Goal: Task Accomplishment & Management: Complete application form

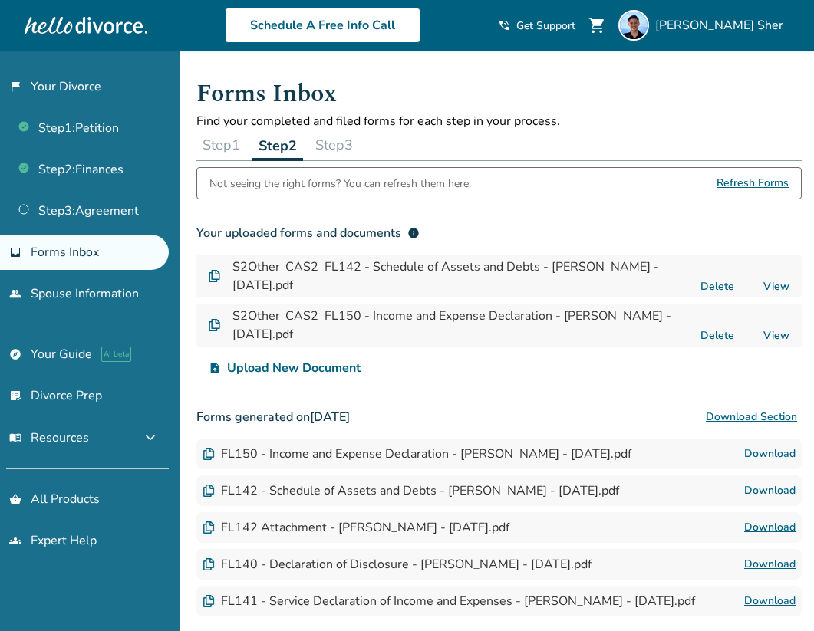
click at [322, 143] on button "Step 3" at bounding box center [334, 145] width 50 height 31
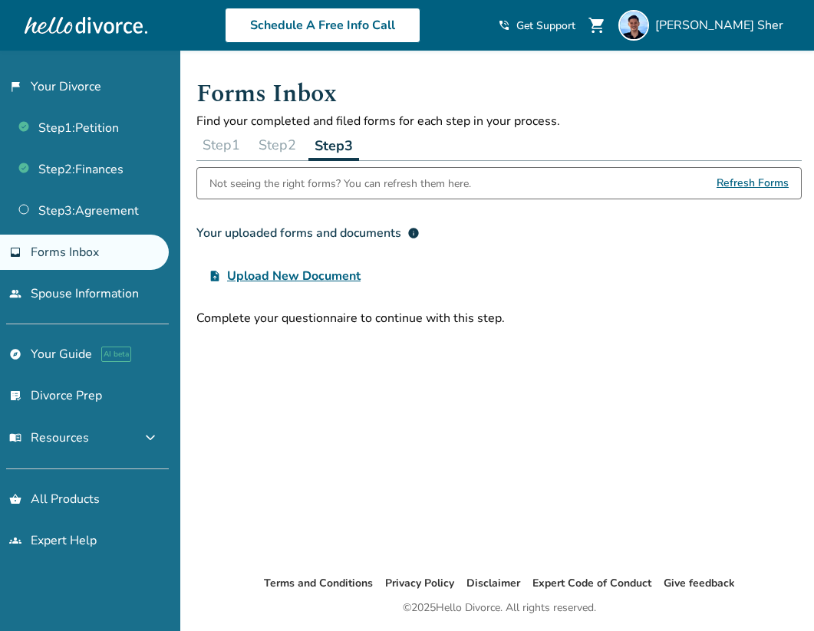
click at [270, 151] on button "Step 2" at bounding box center [277, 145] width 50 height 31
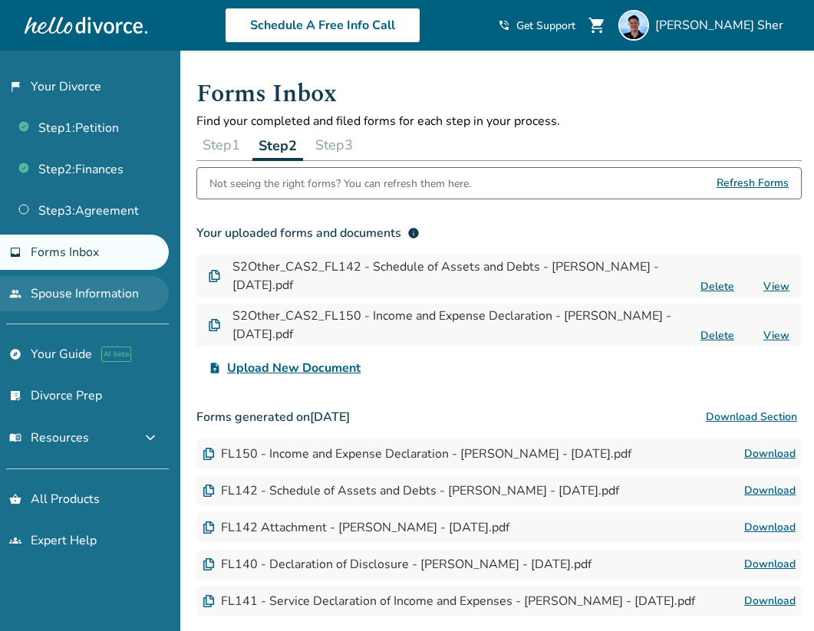
click at [69, 295] on link "people Spouse Information" at bounding box center [84, 293] width 169 height 35
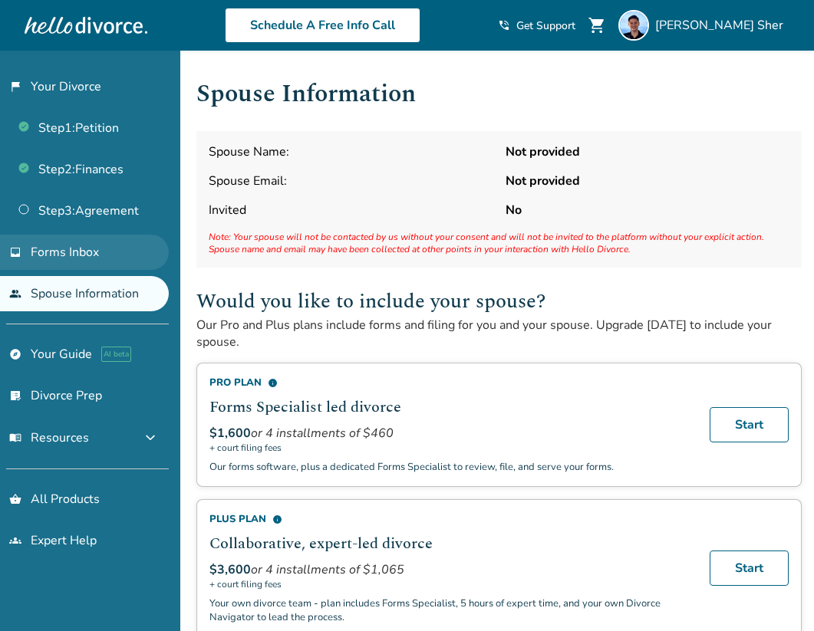
click at [124, 255] on link "inbox Forms Inbox" at bounding box center [84, 252] width 169 height 35
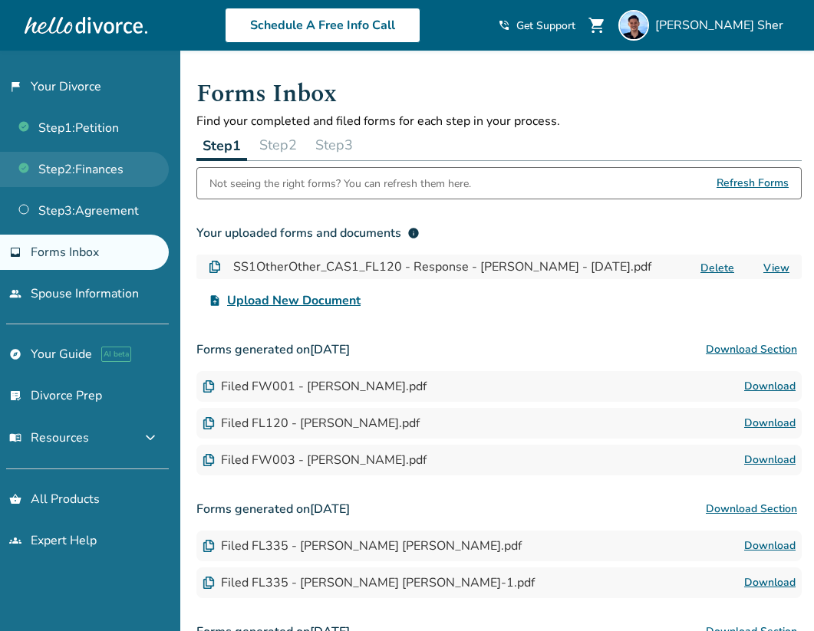
click at [126, 165] on link "Step 2 : Finances" at bounding box center [84, 169] width 169 height 35
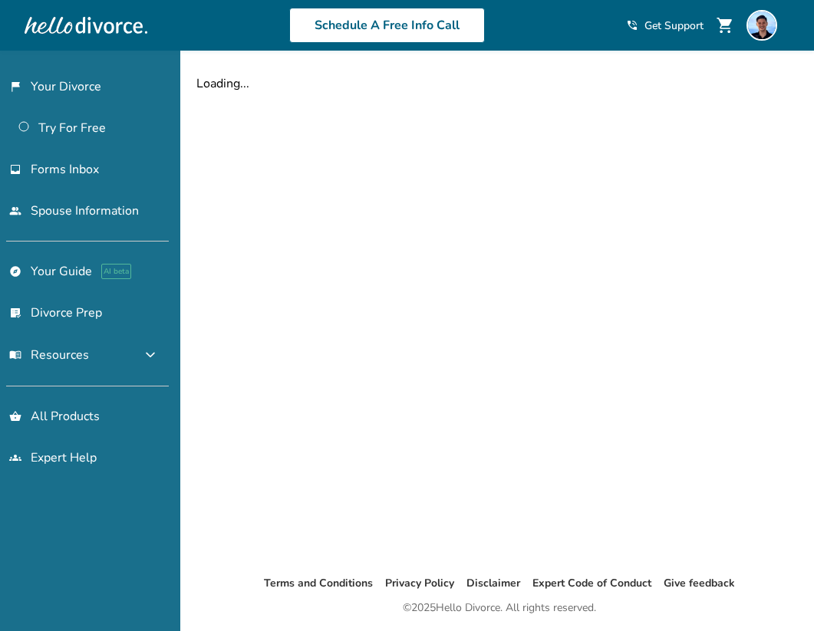
click at [126, 165] on link "inbox Forms Inbox" at bounding box center [84, 169] width 169 height 35
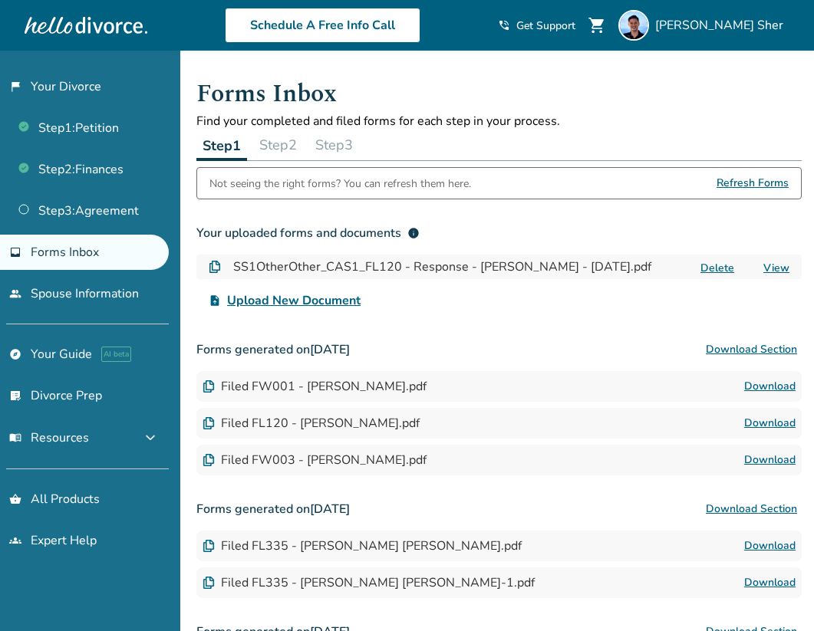
click at [303, 144] on button "Step 2" at bounding box center [278, 145] width 50 height 31
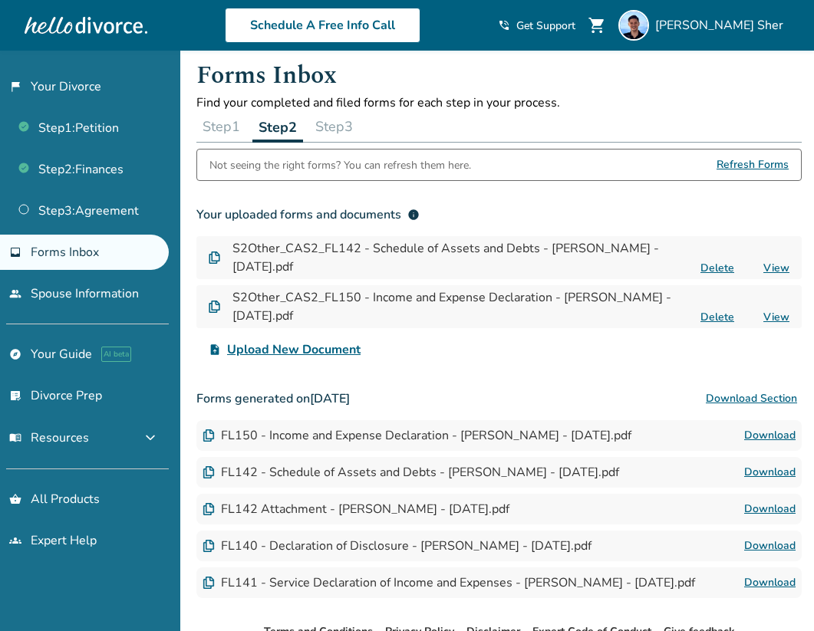
scroll to position [19, 0]
click at [368, 133] on div "Step 1 Step 2 Step 3" at bounding box center [498, 125] width 605 height 31
click at [354, 130] on button "Step 3" at bounding box center [334, 125] width 50 height 31
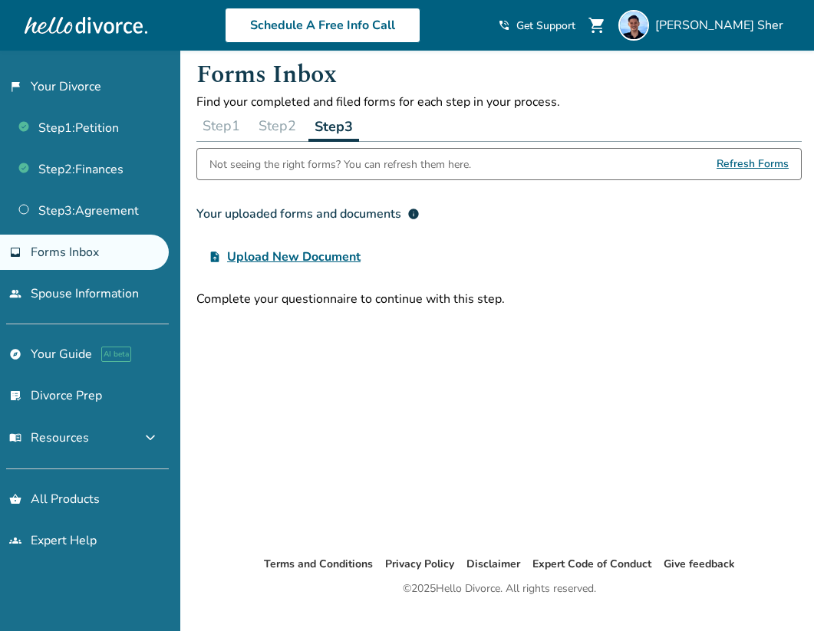
click at [281, 130] on button "Step 2" at bounding box center [277, 125] width 50 height 31
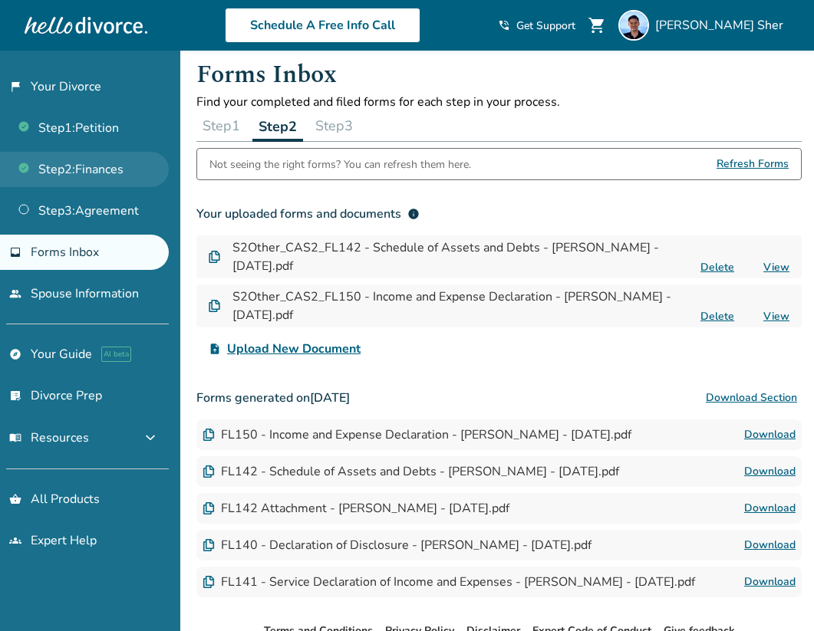
click at [135, 181] on link "Step 2 : Finances" at bounding box center [84, 169] width 169 height 35
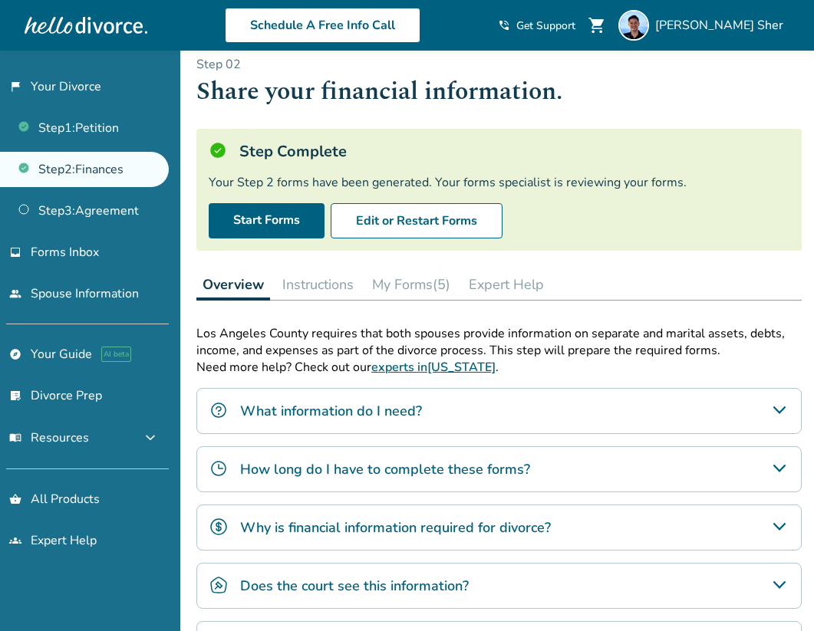
click at [428, 288] on button "My Forms (5)" at bounding box center [411, 284] width 91 height 31
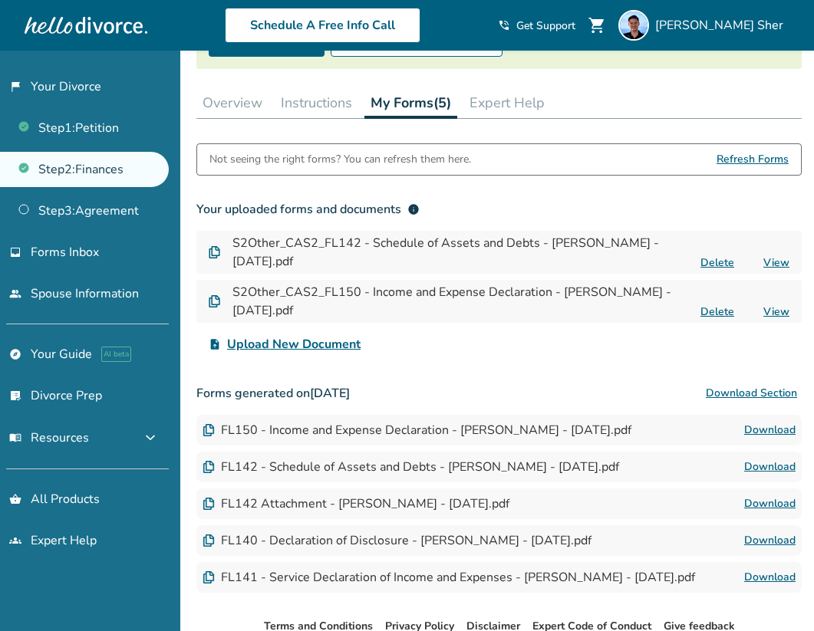
scroll to position [200, 0]
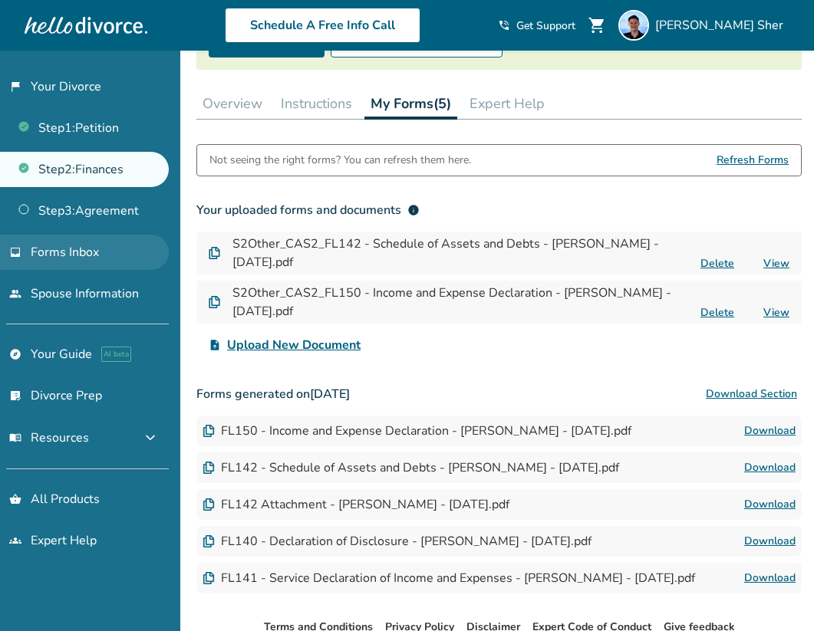
click at [80, 260] on link "inbox Forms Inbox" at bounding box center [84, 252] width 169 height 35
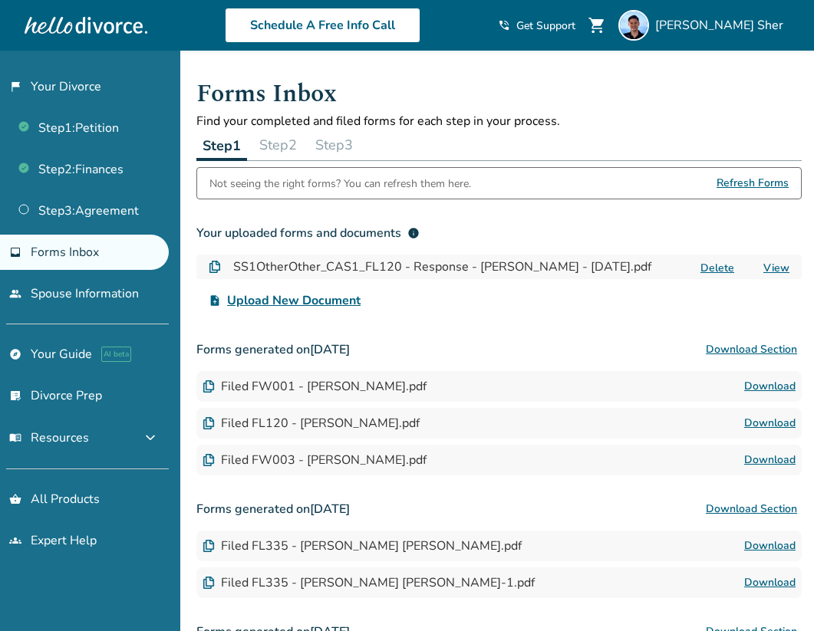
click at [341, 153] on button "Step 3" at bounding box center [334, 145] width 50 height 31
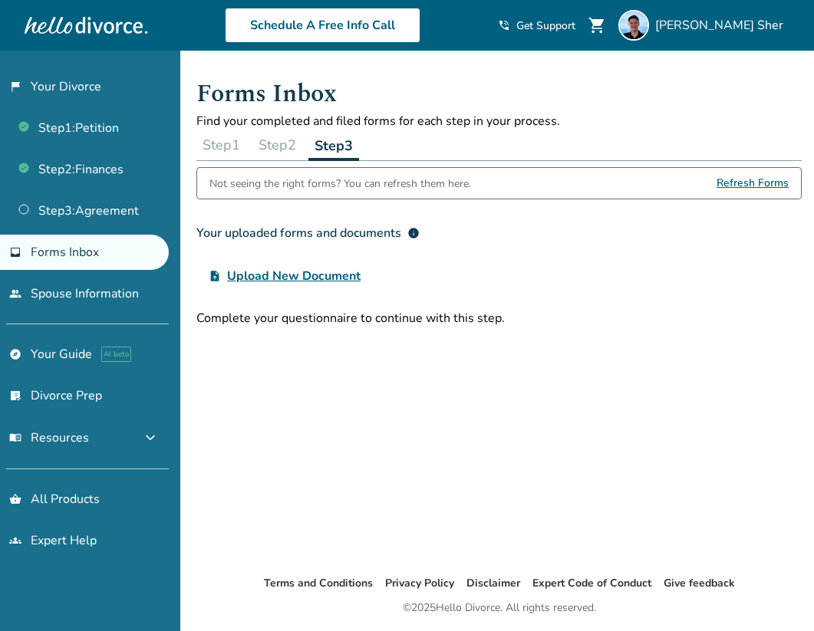
click at [288, 151] on button "Step 2" at bounding box center [277, 145] width 50 height 31
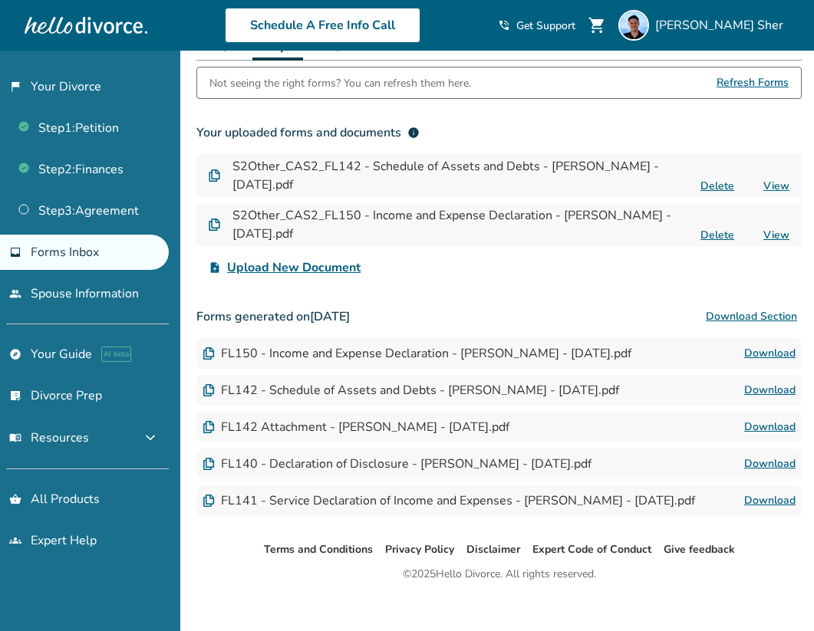
scroll to position [103, 0]
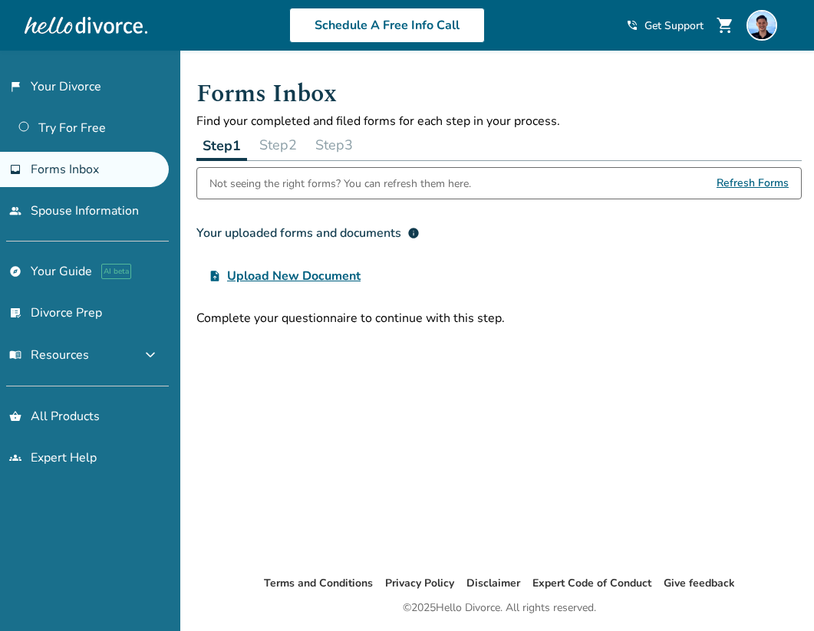
click at [258, 145] on button "Step 2" at bounding box center [278, 145] width 50 height 31
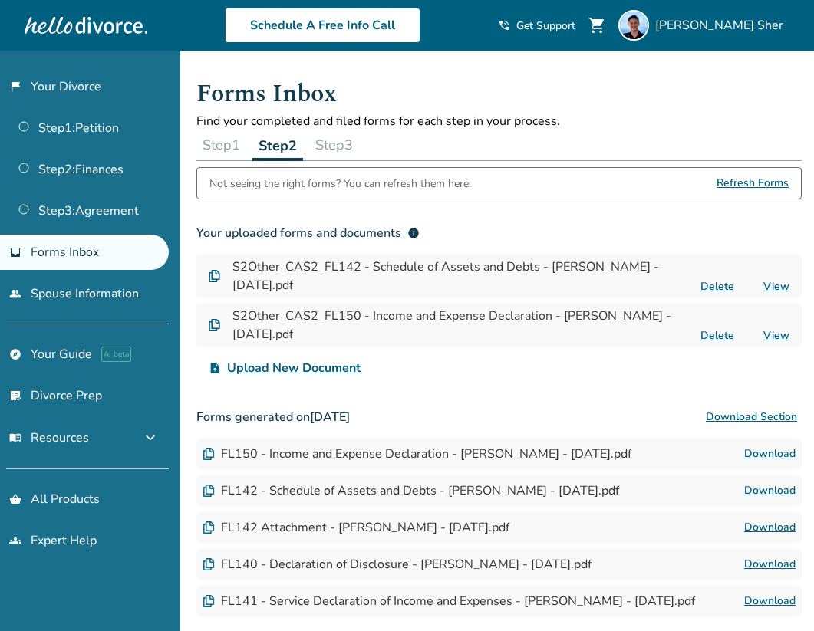
click at [331, 146] on button "Step 3" at bounding box center [334, 145] width 50 height 31
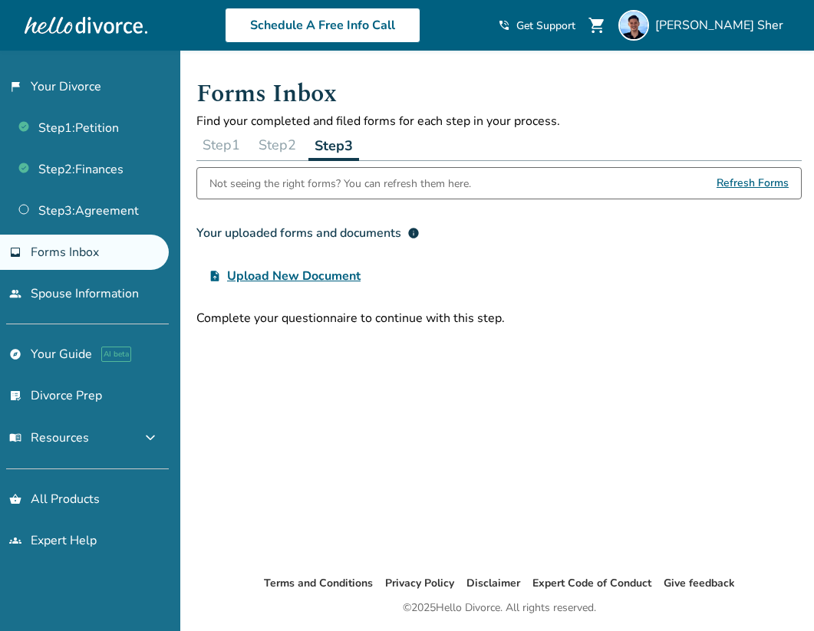
click at [280, 150] on button "Step 2" at bounding box center [277, 145] width 50 height 31
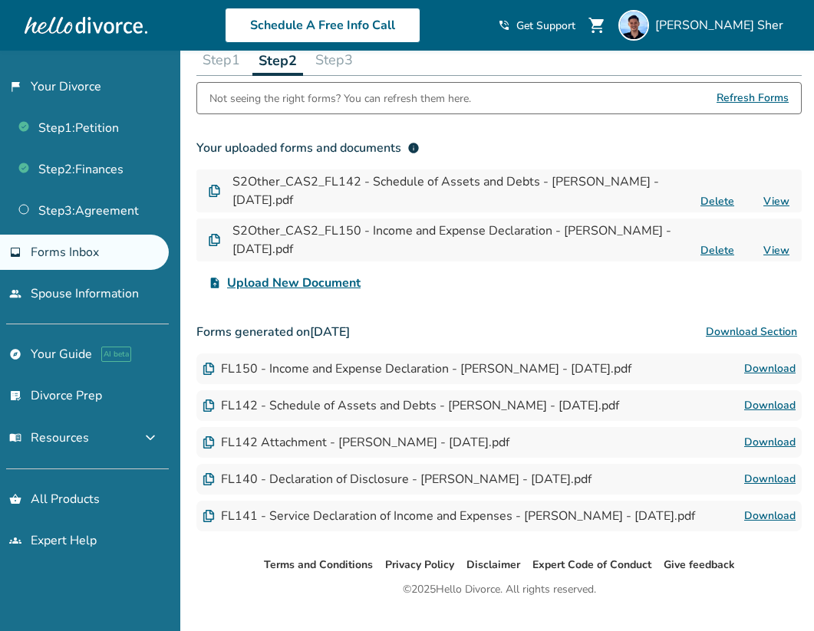
scroll to position [117, 0]
